Goal: Book appointment/travel/reservation

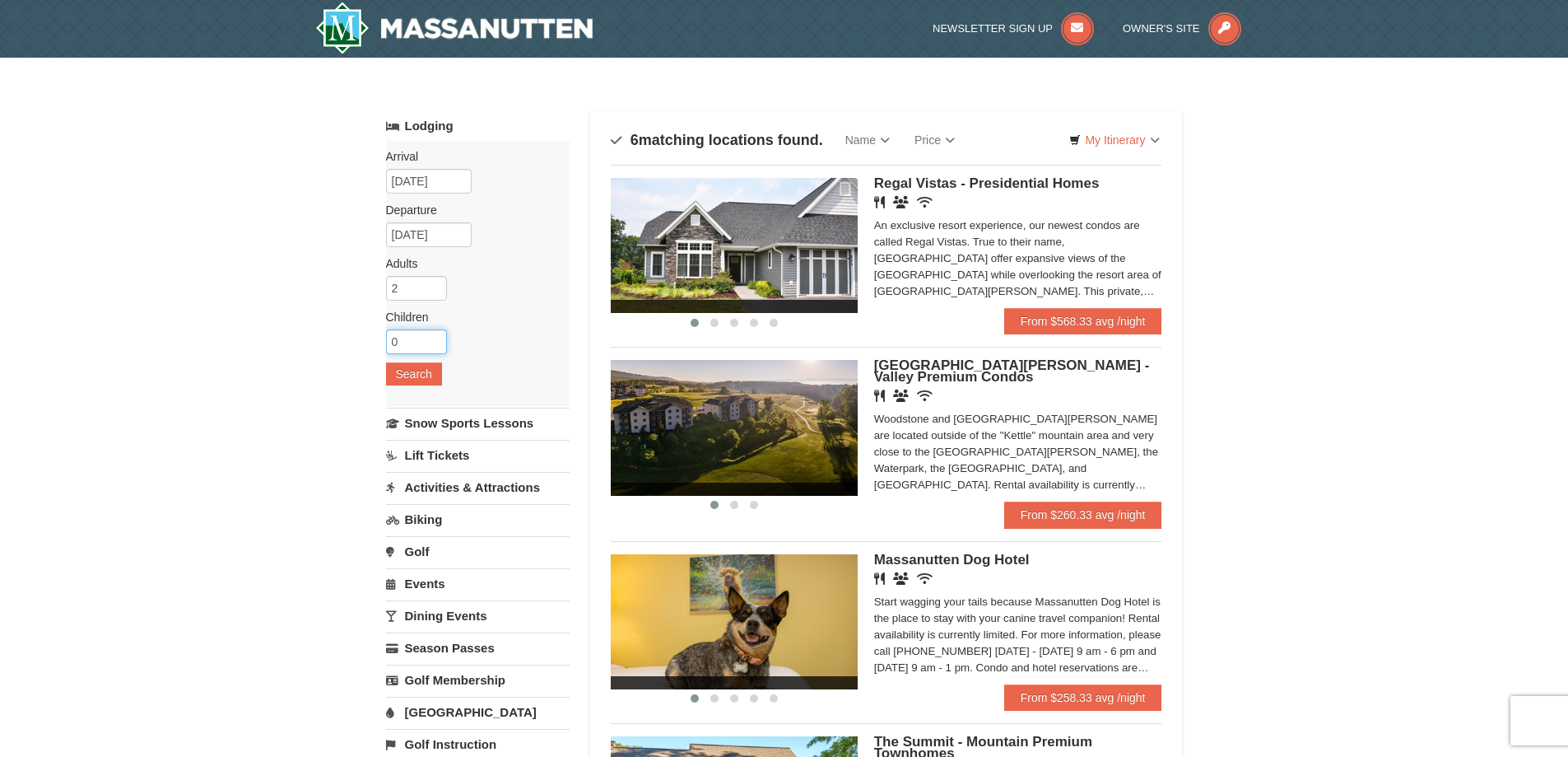
click at [416, 337] on input "0" at bounding box center [417, 342] width 61 height 25
click at [278, 331] on div "× Categories Map List Filter My Itinerary Questions? 1-540-289-9441 Lodging Arr…" at bounding box center [784, 692] width 1568 height 1269
drag, startPoint x: 386, startPoint y: 334, endPoint x: 399, endPoint y: 335, distance: 13.0
click at [389, 334] on input "0" at bounding box center [417, 342] width 61 height 25
click at [433, 337] on input "1" at bounding box center [417, 342] width 61 height 25
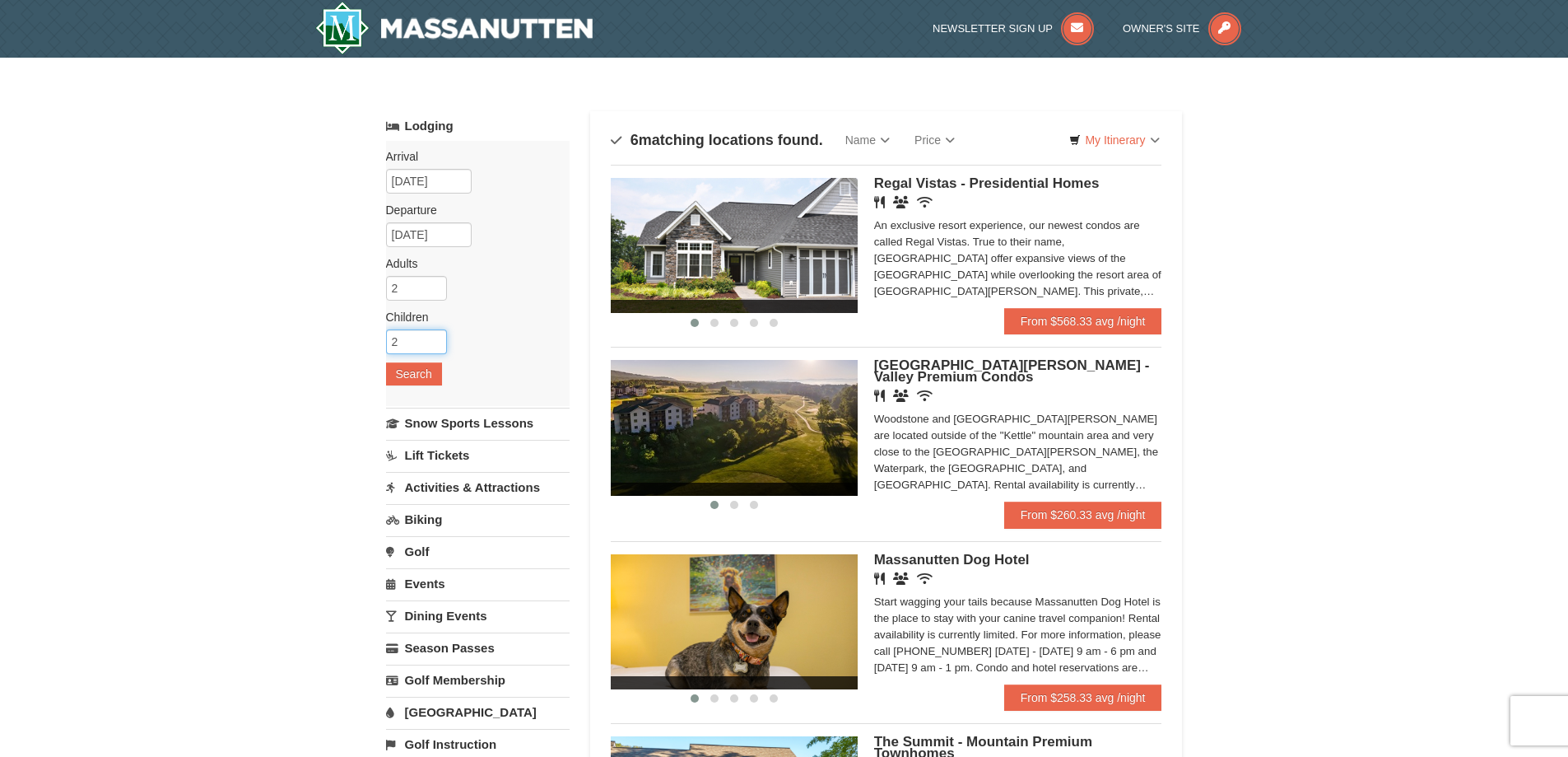
type input "2"
click at [433, 337] on input "2" at bounding box center [417, 342] width 61 height 25
click at [424, 363] on div "Arrival Please format dates MM/DD/YYYY 12/29/2025 Departure Please format dates…" at bounding box center [478, 273] width 183 height 265
click at [422, 367] on button "Search" at bounding box center [414, 374] width 56 height 23
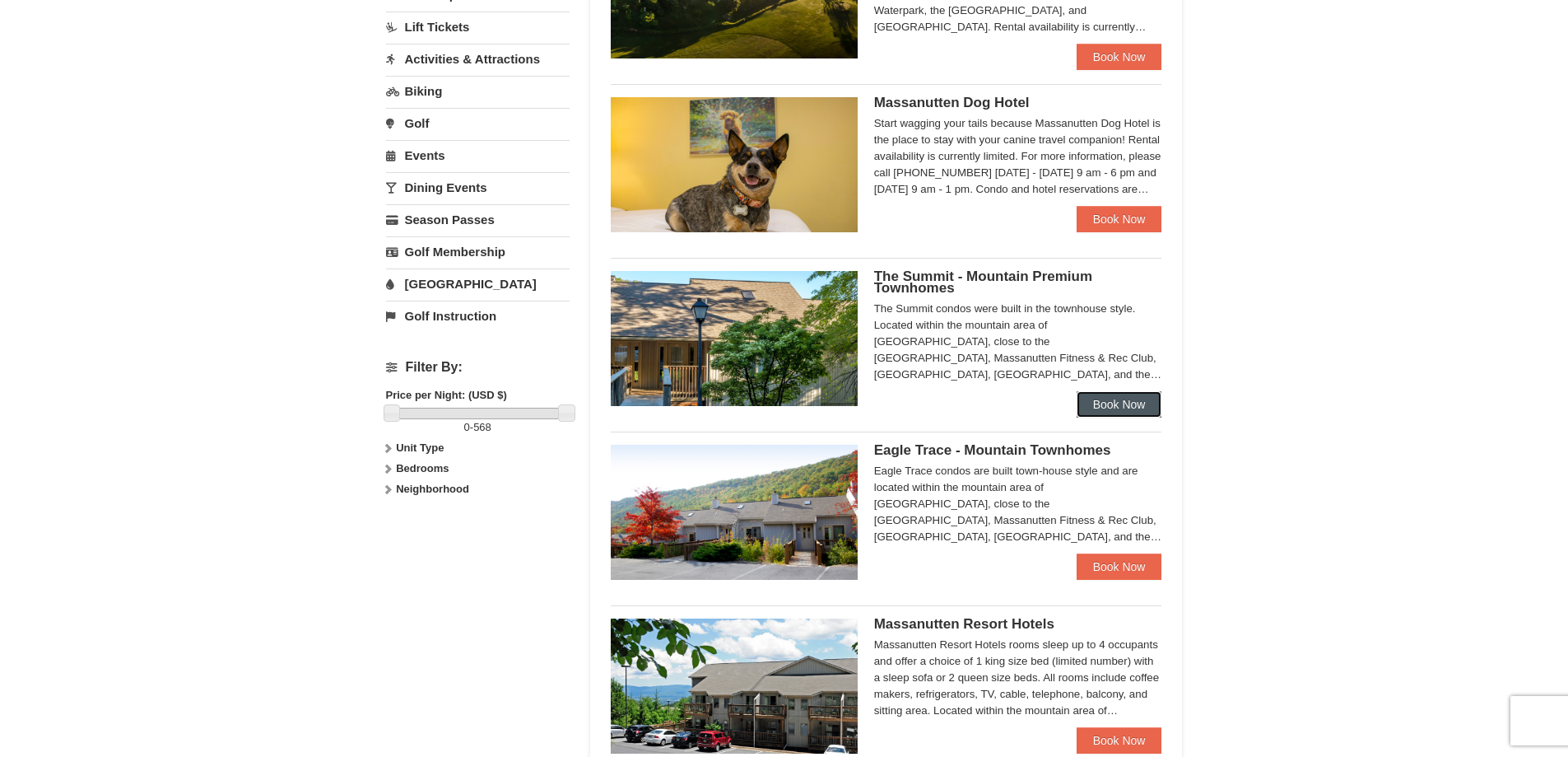
scroll to position [577, 0]
